Goal: Transaction & Acquisition: Obtain resource

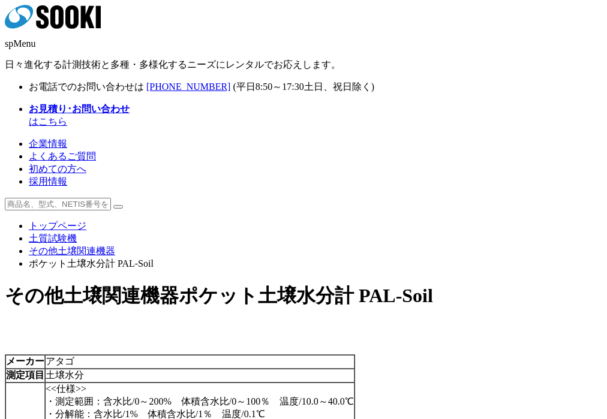
click at [67, 11] on div "株式会社 ソーキ spMenu 日々進化する計測技術と多種・多様化するニーズにレンタルでお応えします。" at bounding box center [303, 38] width 597 height 67
click at [65, 22] on icon "株式会社 ソーキ" at bounding box center [53, 17] width 96 height 24
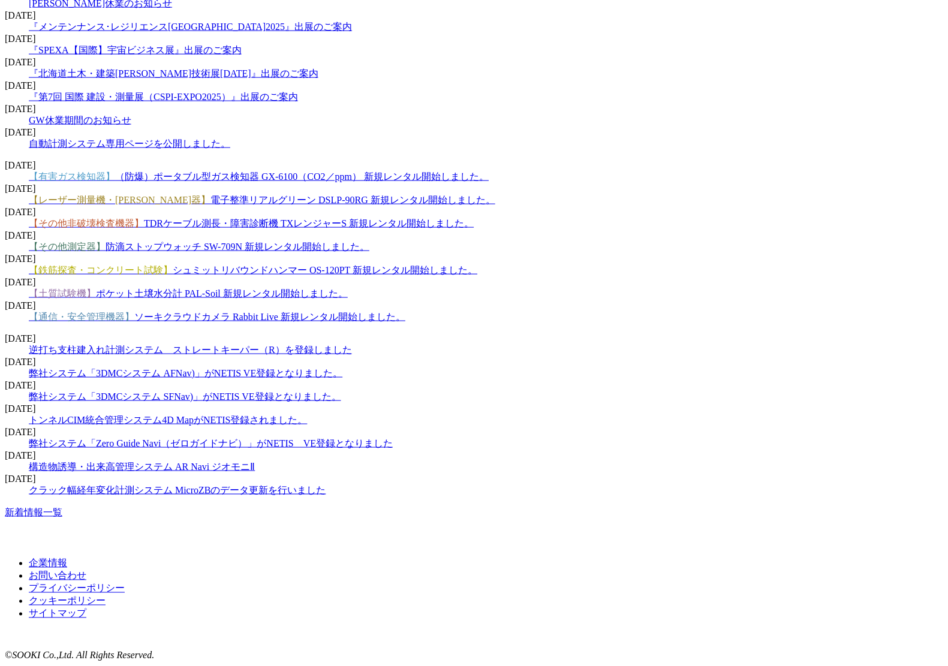
scroll to position [1837, 0]
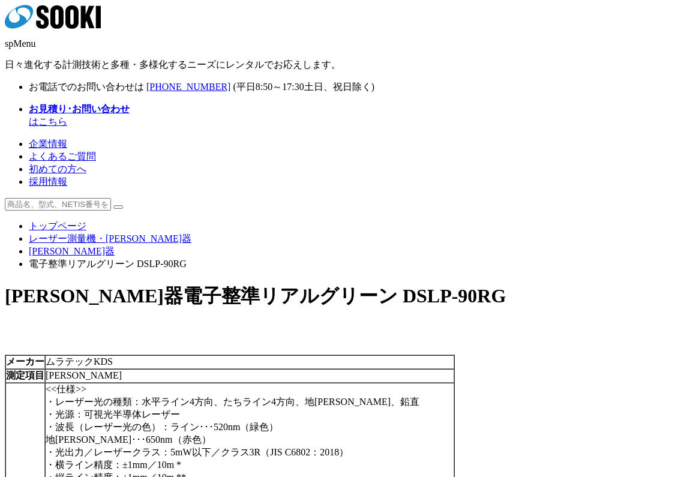
click at [86, 8] on div "株式会社 ソーキ spMenu 日々進化する計測技術と多種・多様化するニーズにレンタルでお応えします。" at bounding box center [345, 38] width 680 height 67
click at [79, 26] on icon at bounding box center [71, 16] width 13 height 23
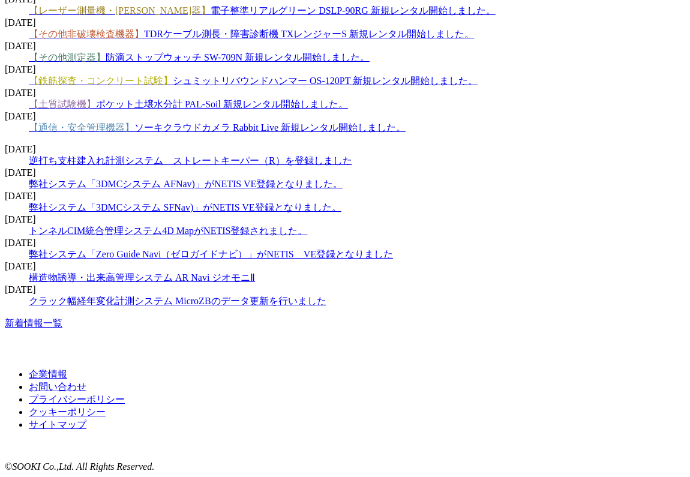
scroll to position [1853, 0]
